Goal: Find specific page/section: Find specific page/section

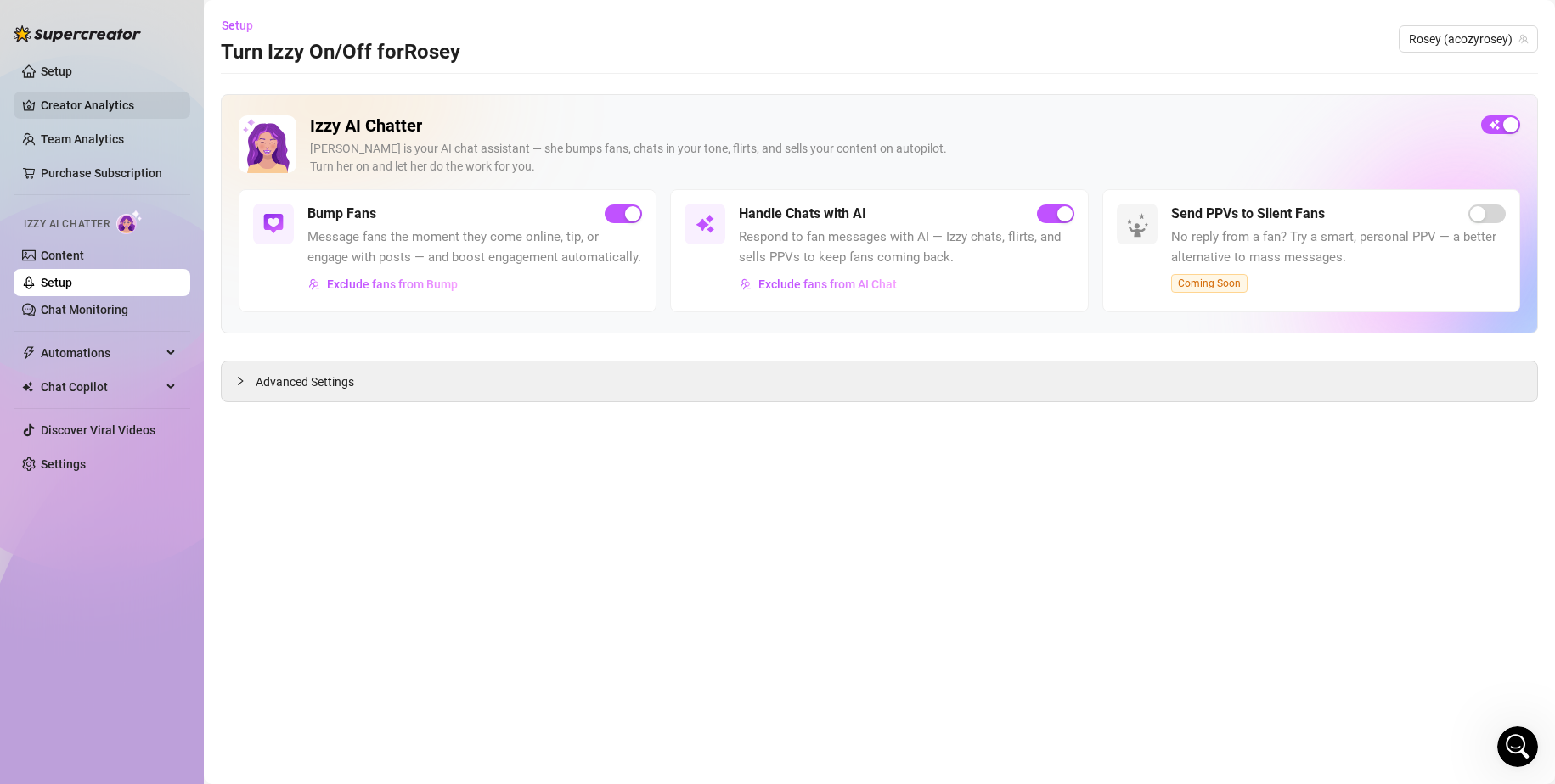
click at [67, 104] on link "Creator Analytics" at bounding box center [108, 105] width 136 height 27
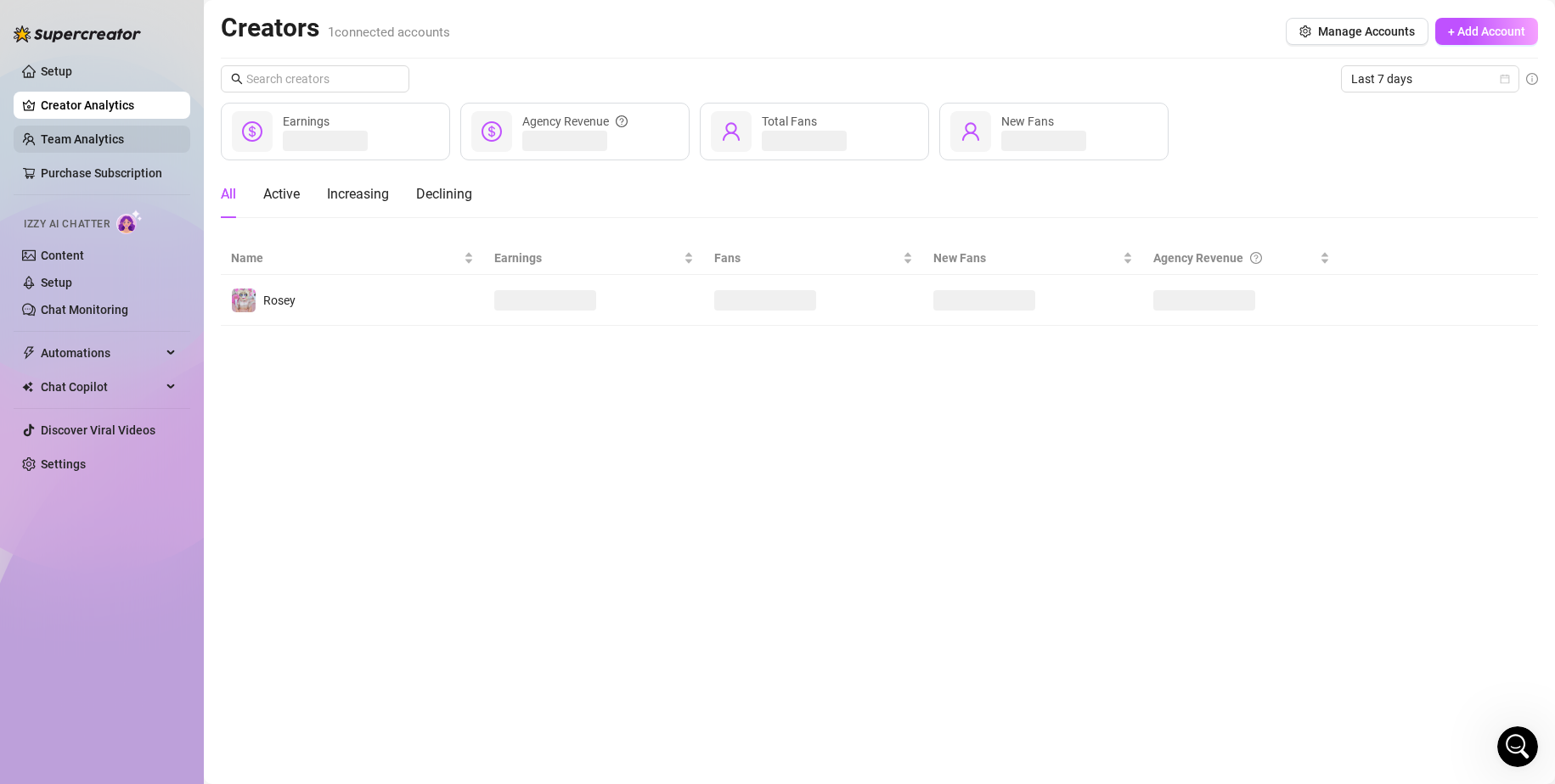
click at [85, 137] on link "Team Analytics" at bounding box center [82, 138] width 84 height 13
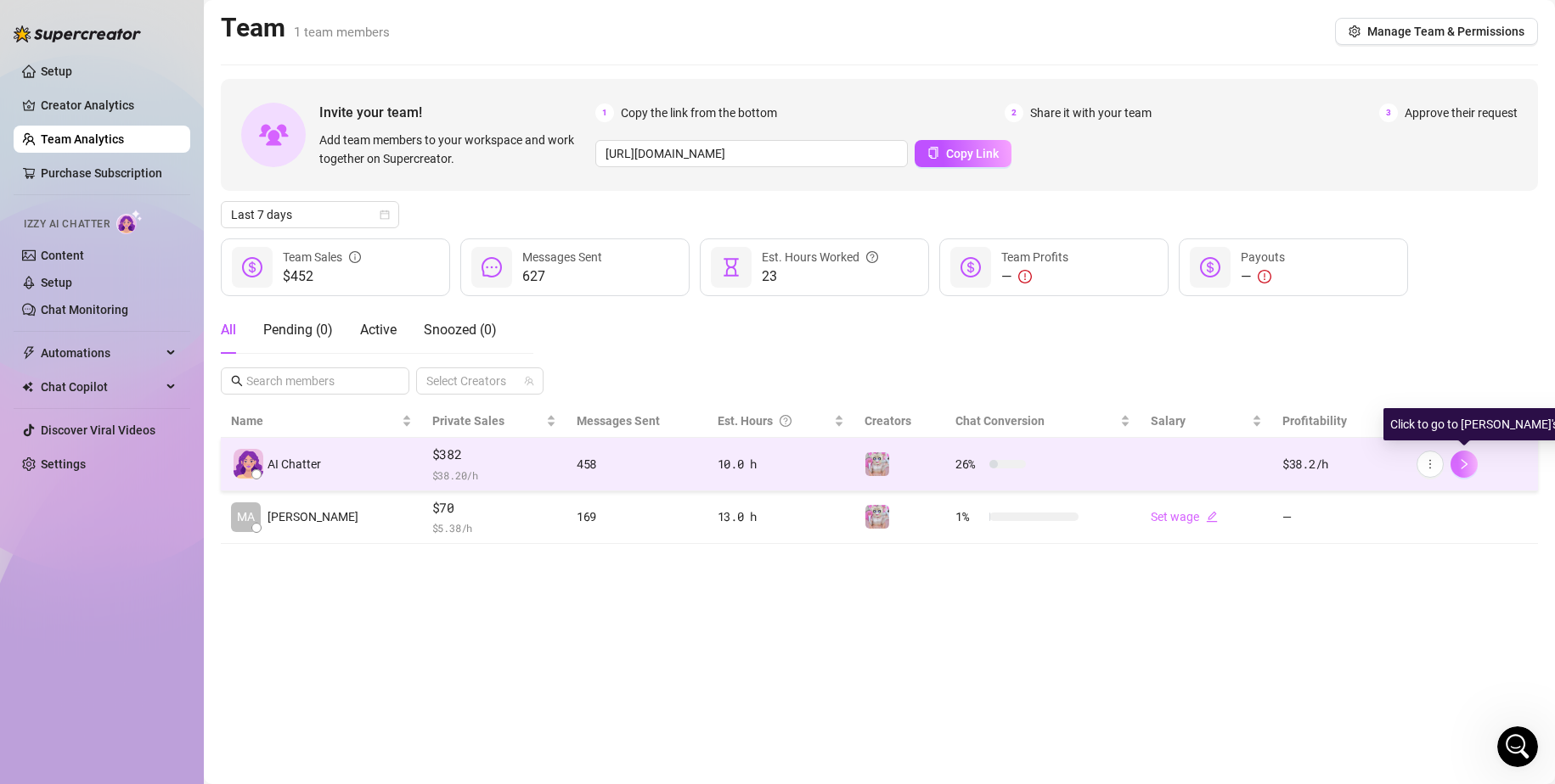
click at [1473, 463] on button "button" at bounding box center [1464, 464] width 27 height 27
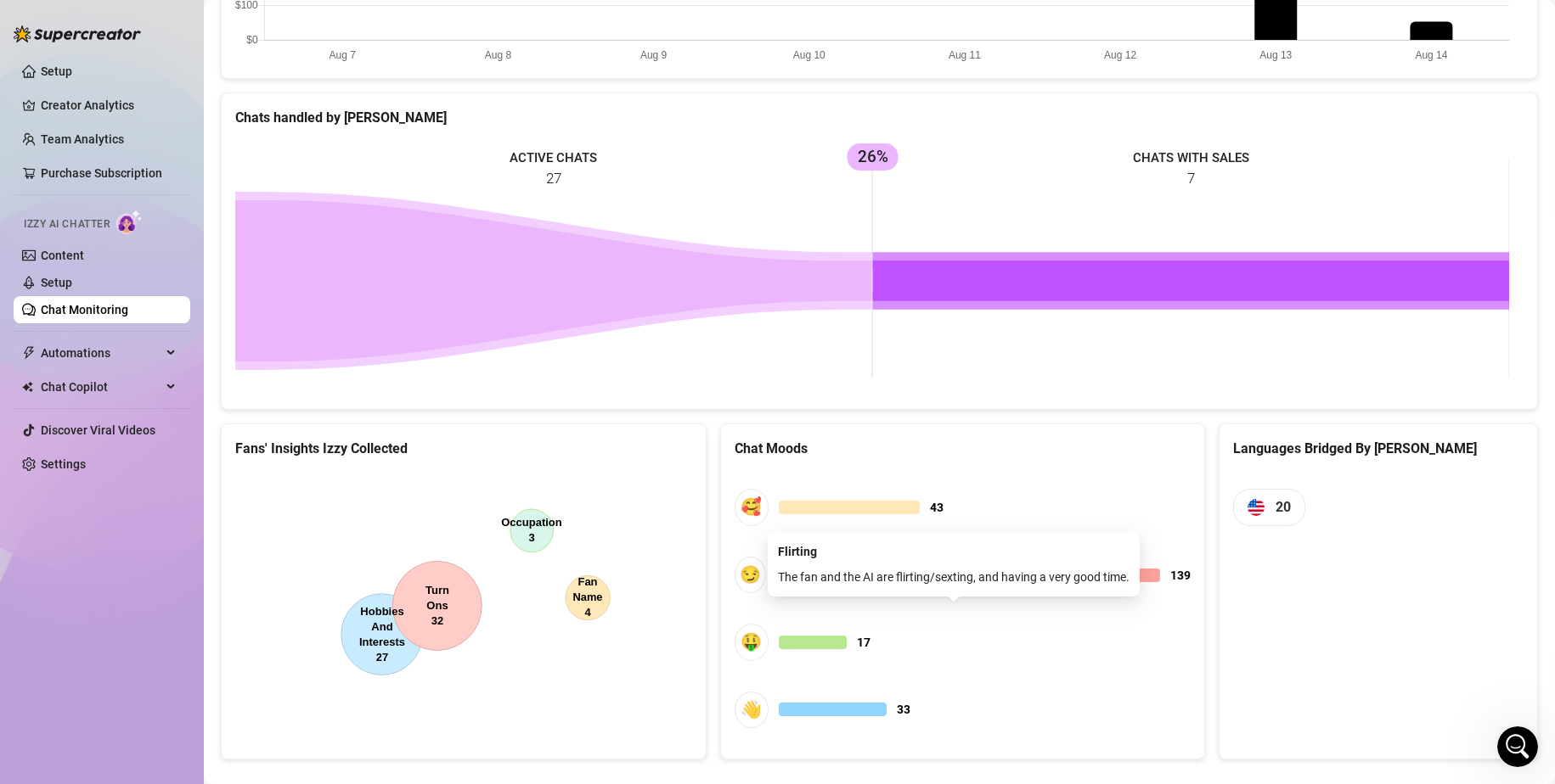
scroll to position [671, 0]
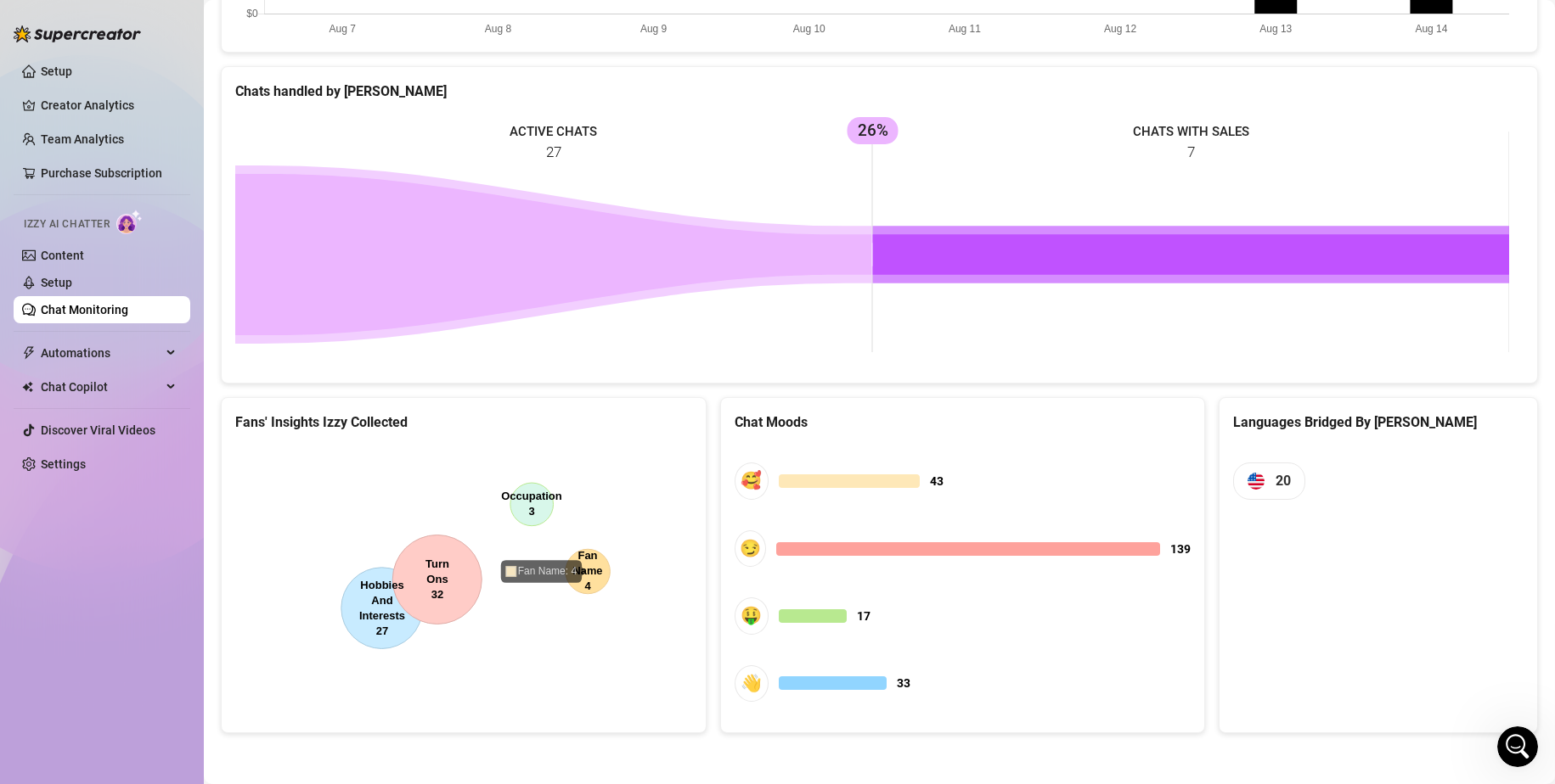
click at [1512, 751] on icon "Open Intercom Messenger" at bounding box center [1517, 746] width 12 height 13
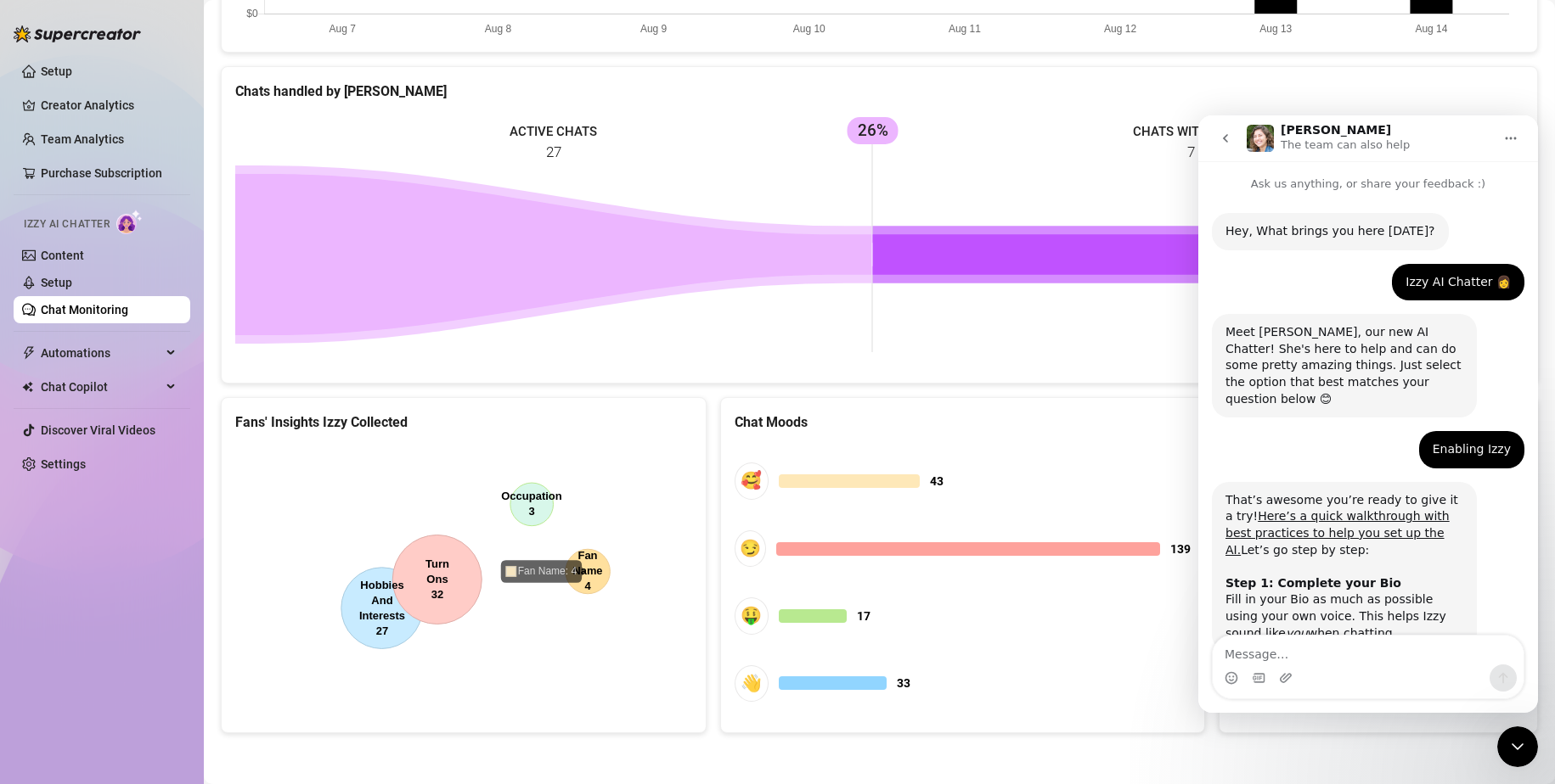
scroll to position [1376, 0]
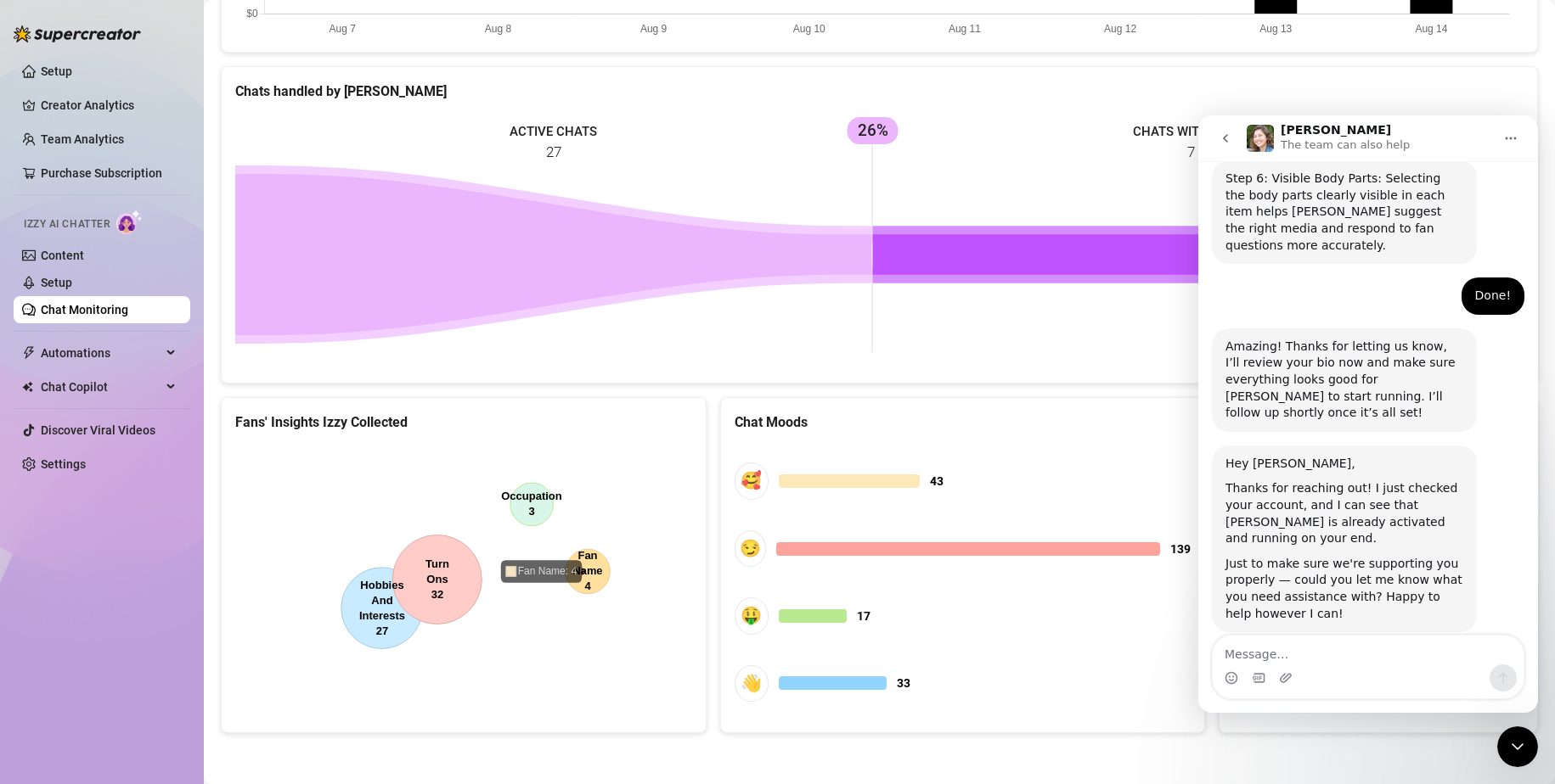
click at [1226, 144] on icon "go back" at bounding box center [1225, 138] width 13 height 13
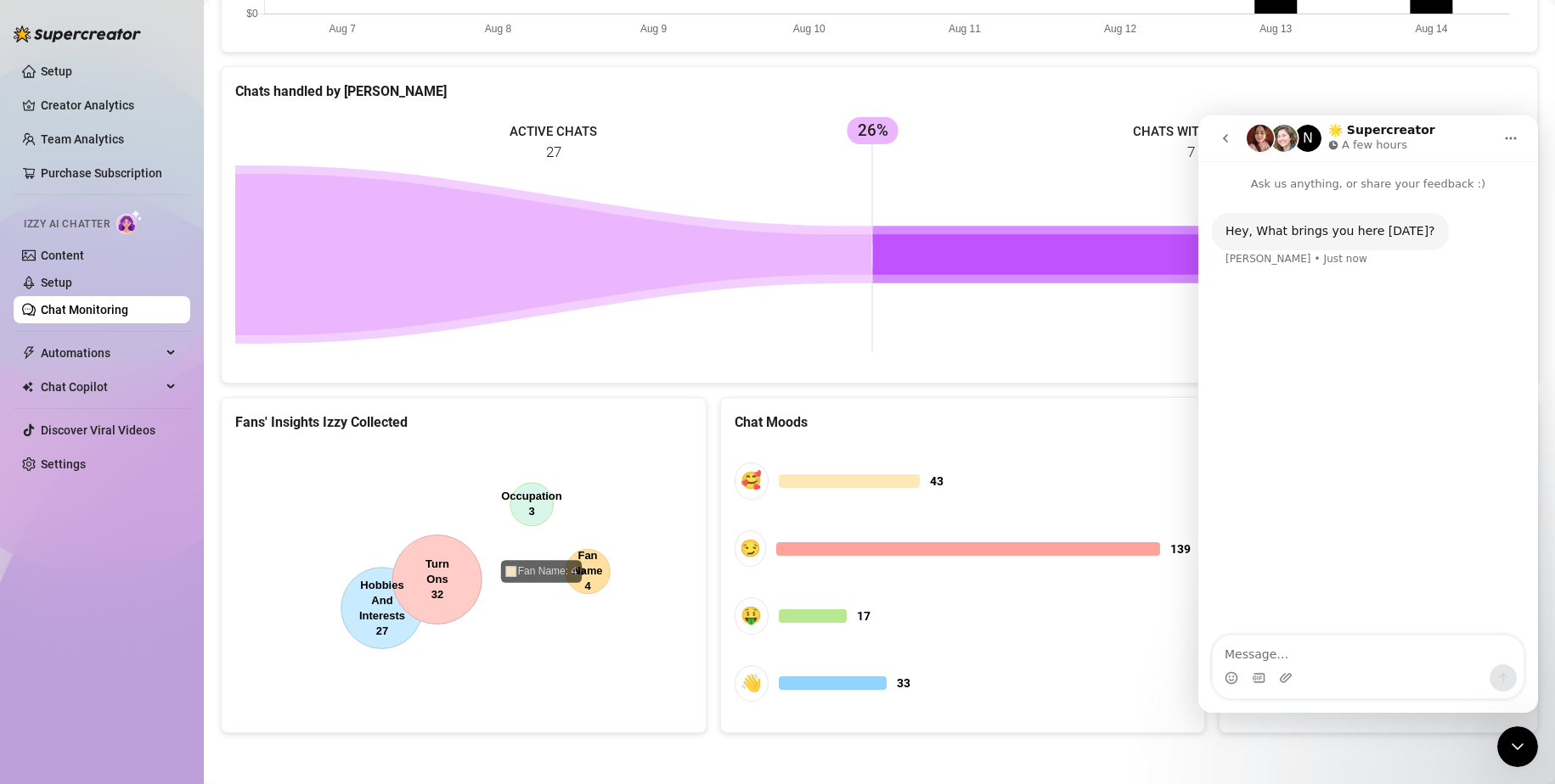
scroll to position [0, 0]
